Goal: Find specific page/section

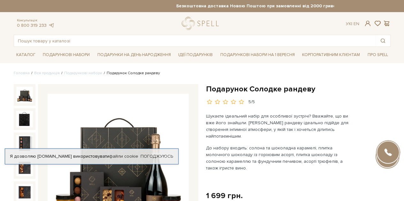
scroll to position [18, 0]
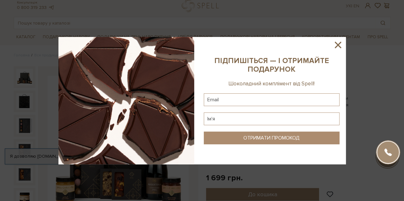
click at [338, 43] on icon at bounding box center [337, 45] width 11 height 11
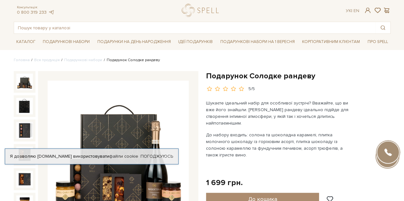
scroll to position [0, 0]
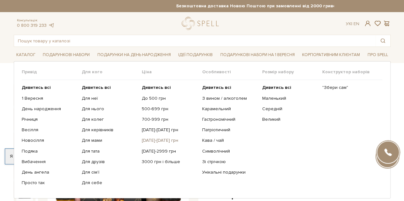
click at [152, 139] on link "[DATE]-[DATE] грн" at bounding box center [169, 141] width 55 height 6
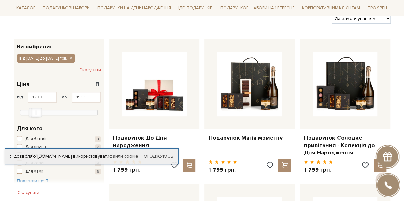
scroll to position [112, 0]
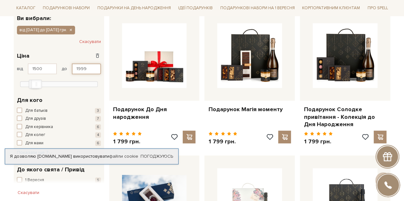
click at [81, 68] on input "1999" at bounding box center [86, 69] width 29 height 11
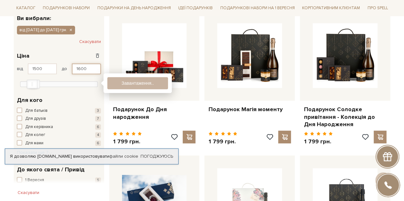
type input "1600"
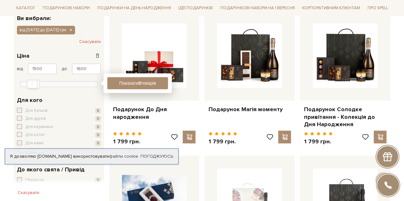
click at [68, 55] on div "1,5 тис. - 1,6 тис. грн. Ціна" at bounding box center [59, 56] width 84 height 9
click at [155, 154] on link "Погоджуюсь" at bounding box center [157, 157] width 33 height 6
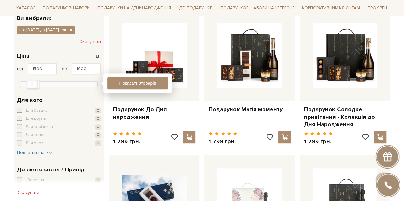
click at [80, 53] on div "1,5 тис. - 1,6 тис. грн. Ціна" at bounding box center [59, 56] width 84 height 9
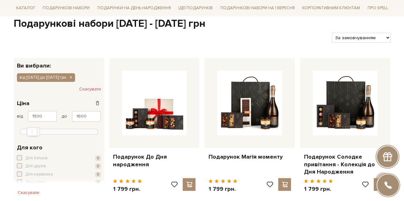
scroll to position [0, 0]
